Goal: Contribute content

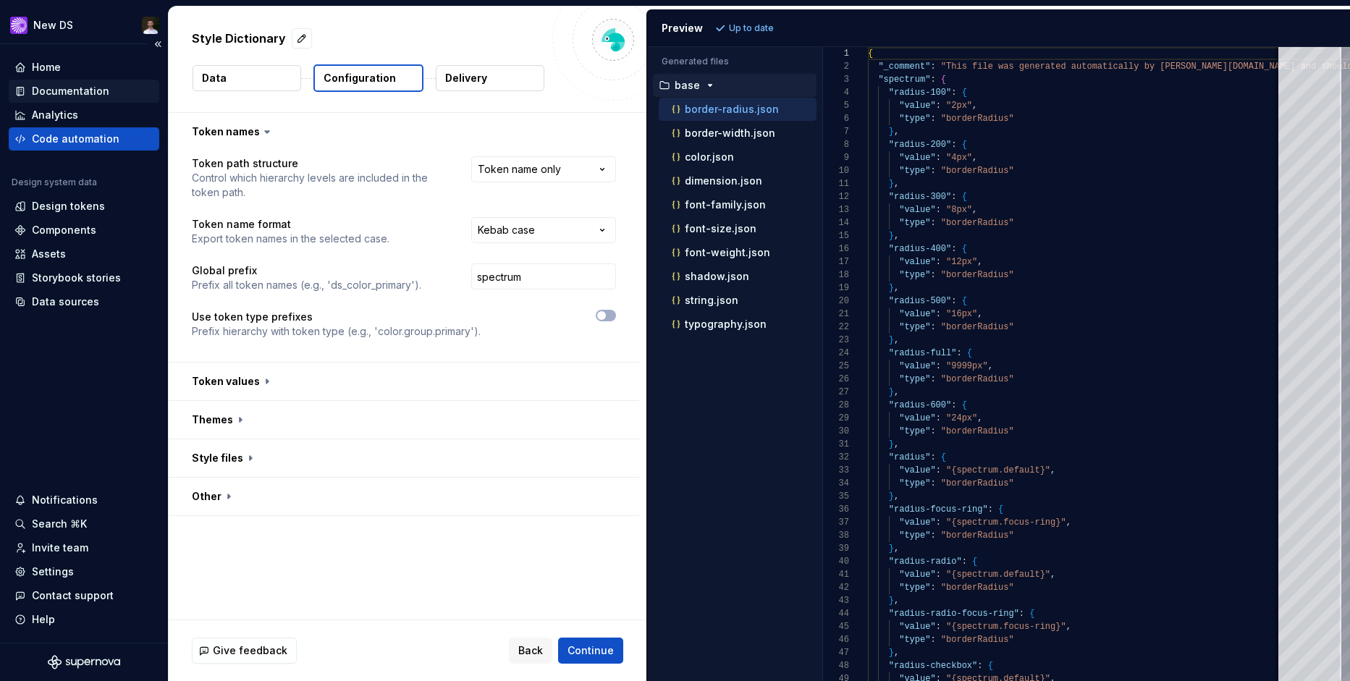
click at [72, 94] on div "Documentation" at bounding box center [70, 91] width 77 height 14
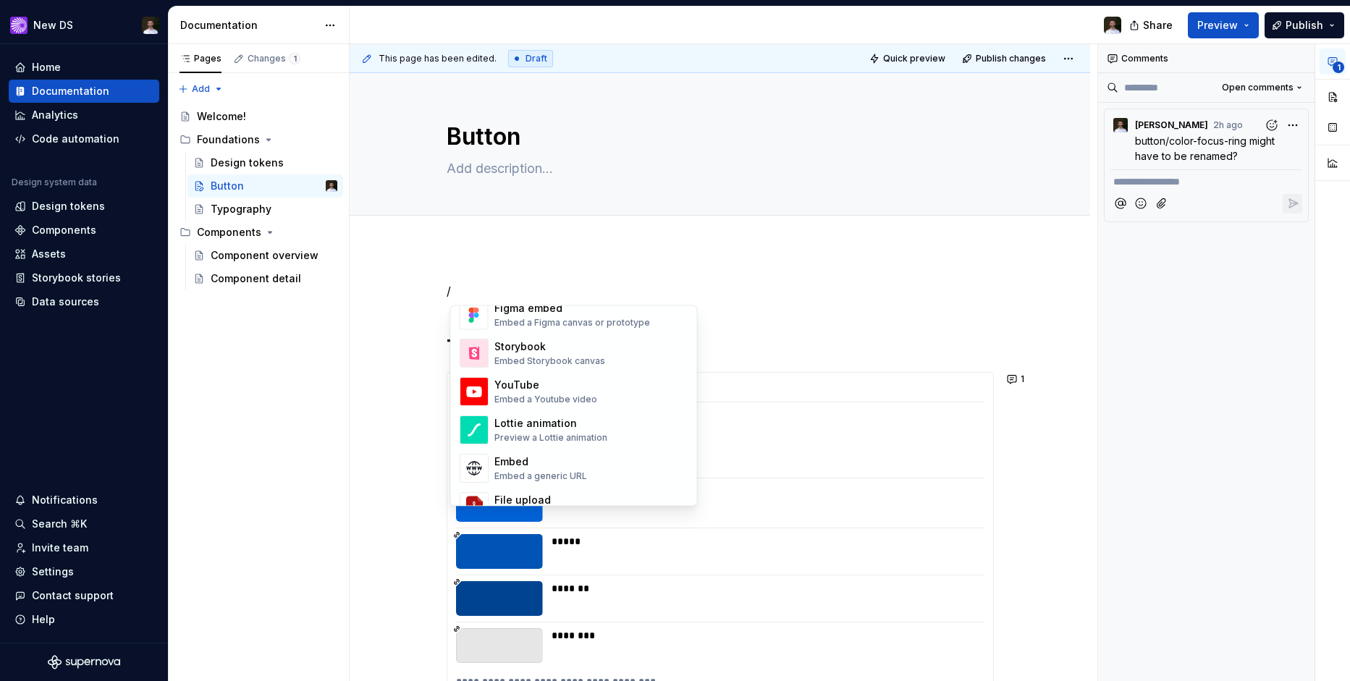
scroll to position [731, 0]
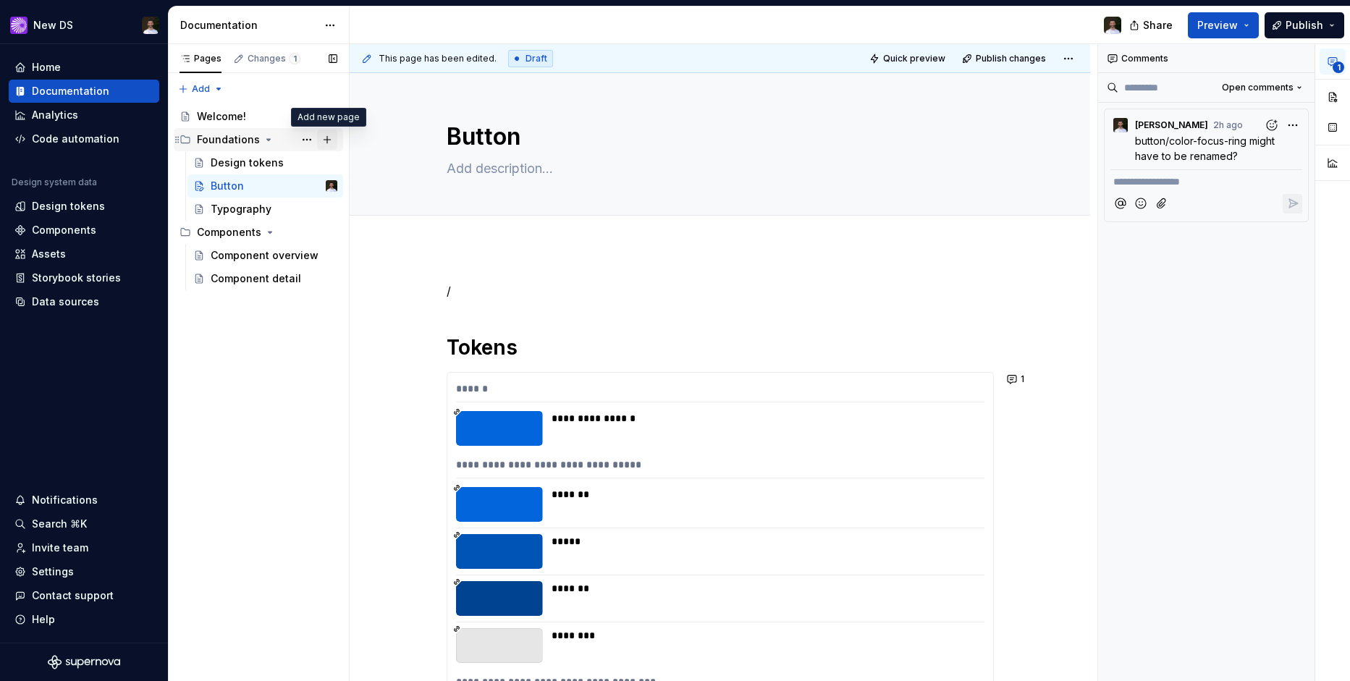
click at [330, 143] on button "Page tree" at bounding box center [327, 140] width 20 height 20
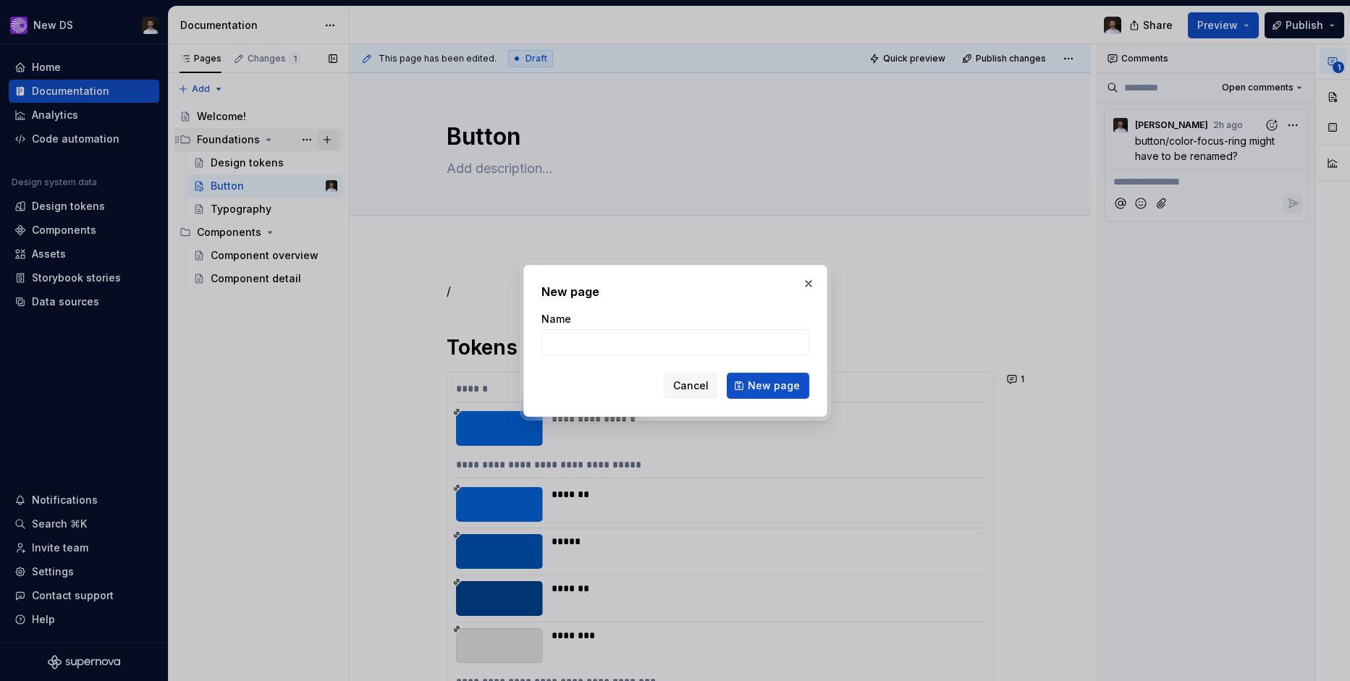
type textarea "*"
type input "n"
type input "Naming Tokens"
click at [793, 379] on span "New page" at bounding box center [774, 386] width 52 height 14
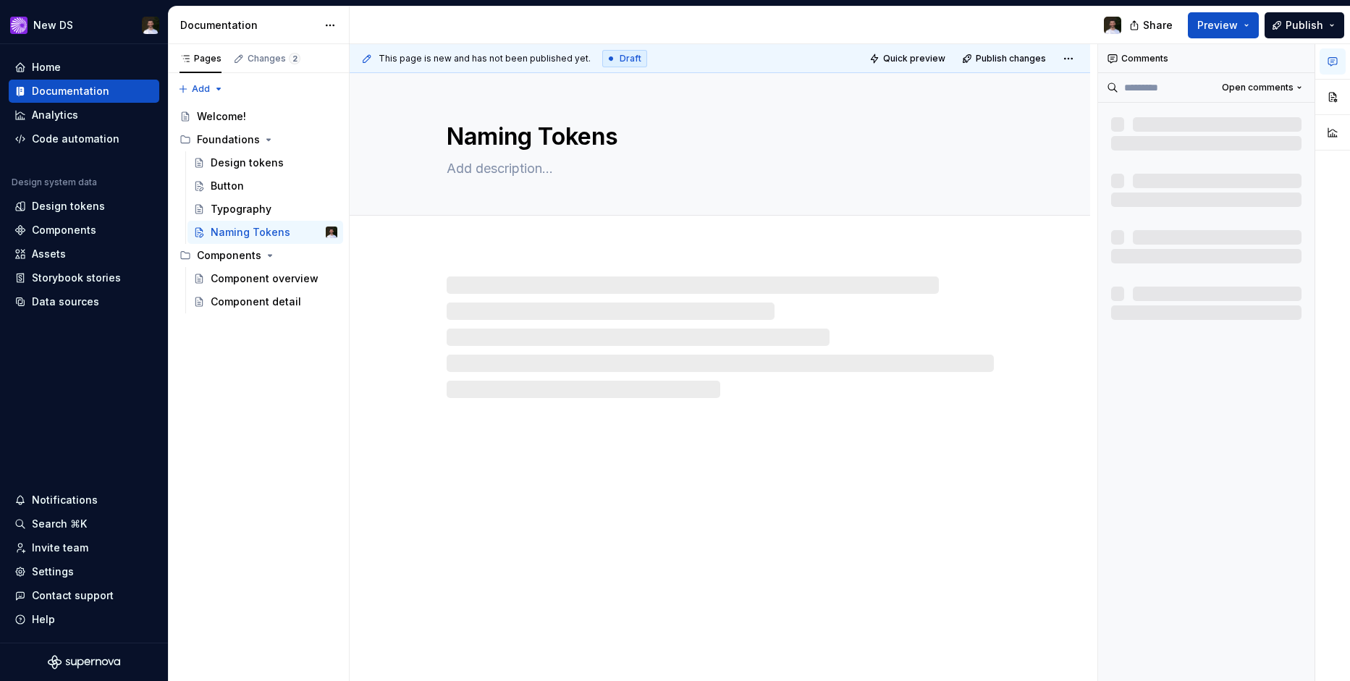
type textarea "*"
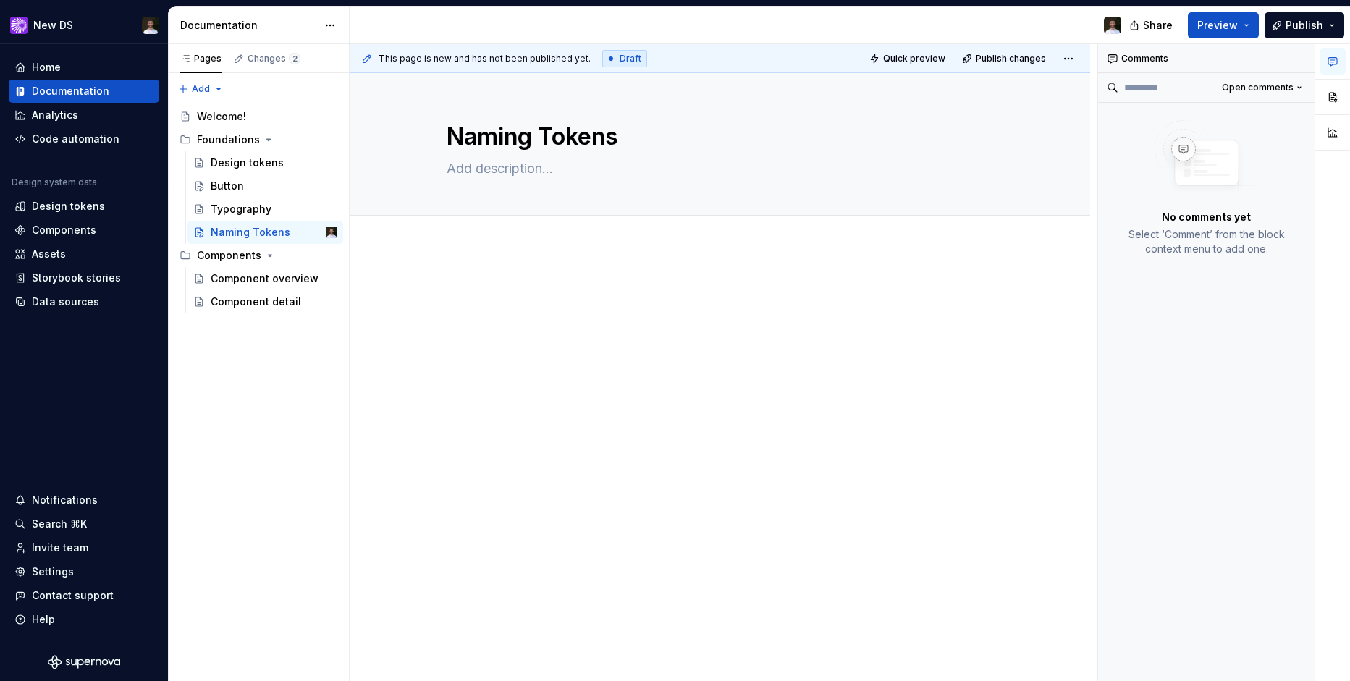
click at [552, 298] on p at bounding box center [720, 290] width 547 height 17
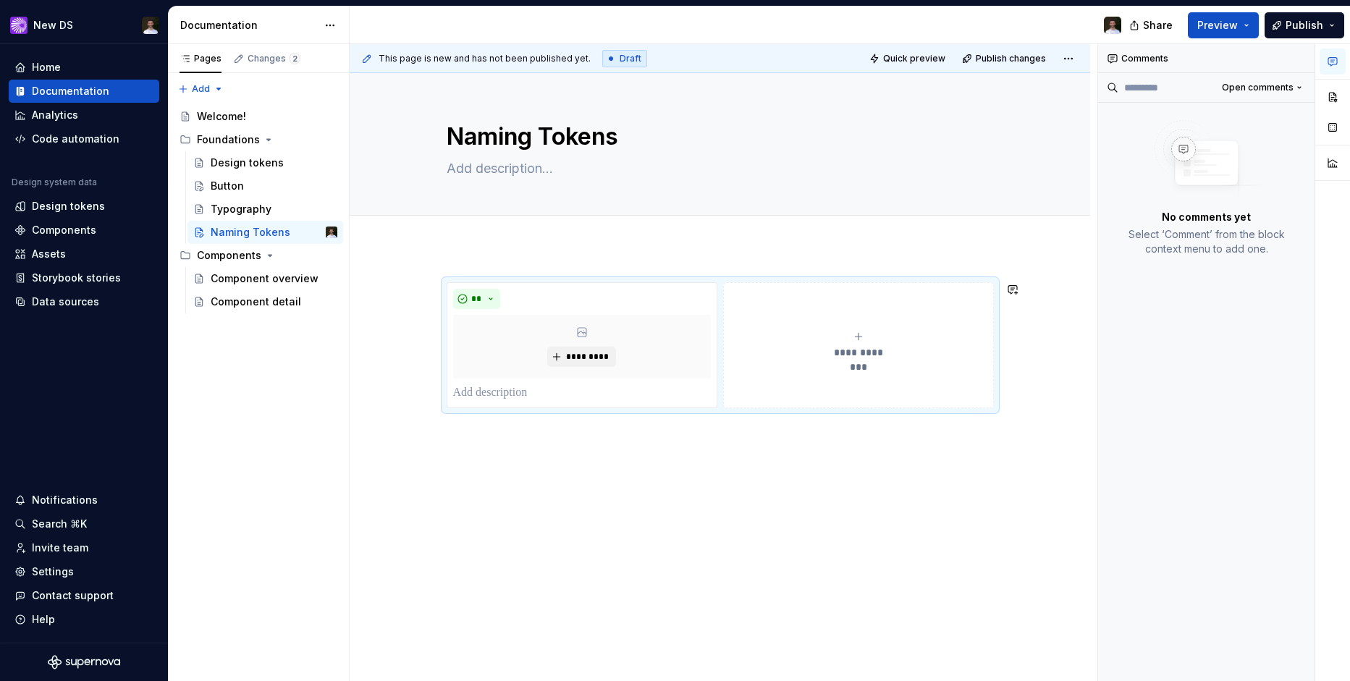
click at [678, 457] on div "**********" at bounding box center [720, 439] width 741 height 382
click at [77, 548] on div "Invite team" at bounding box center [60, 548] width 56 height 14
